Goal: Task Accomplishment & Management: Manage account settings

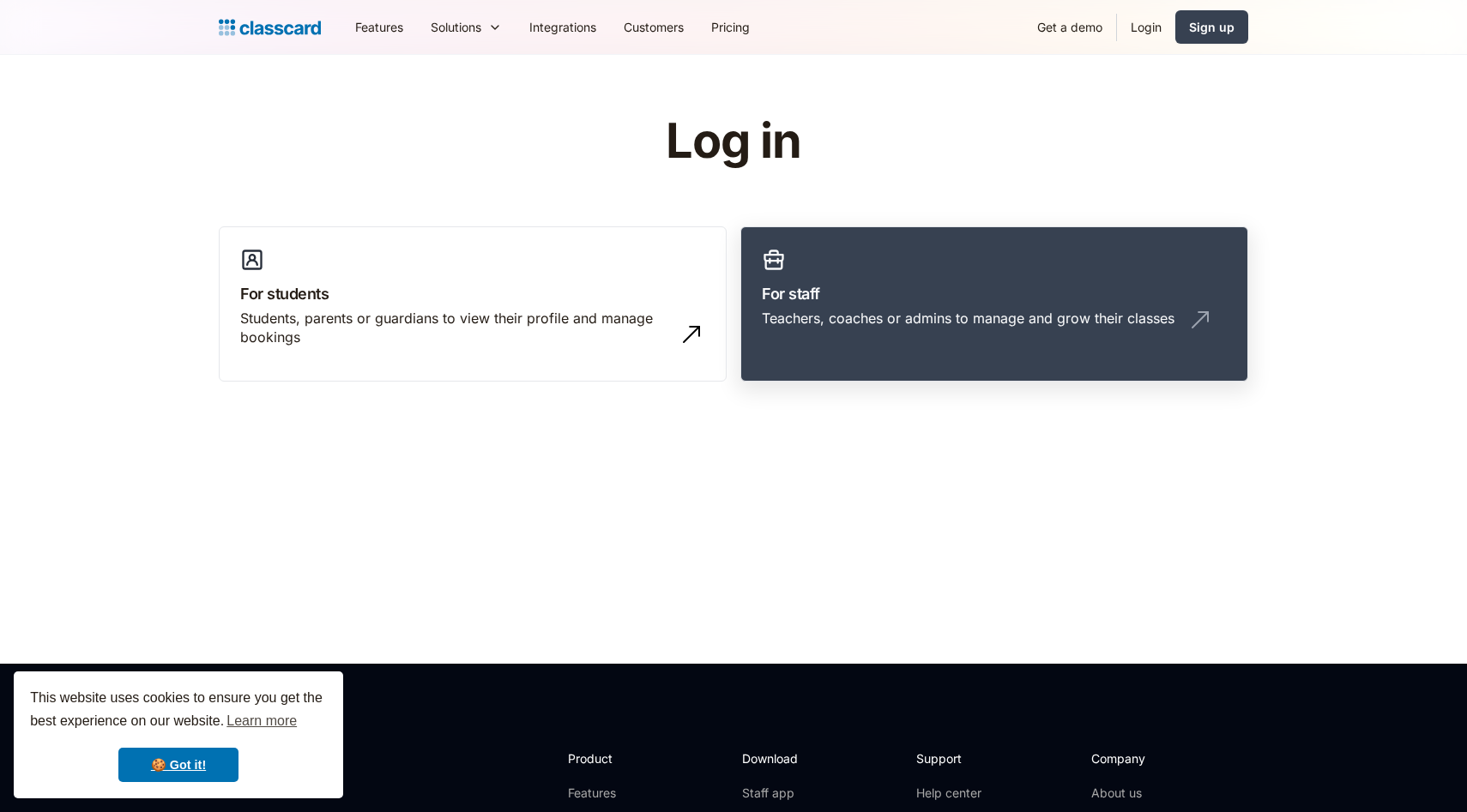
click at [616, 281] on link "For staff Teachers, coaches or admins to manage and grow their classes" at bounding box center [994, 304] width 508 height 156
click at [841, 281] on link "For staff Teachers, coaches or admins to manage and grow their classes" at bounding box center [994, 304] width 508 height 156
click at [861, 310] on div "Teachers, coaches or admins to manage and grow their classes" at bounding box center [967, 318] width 413 height 19
